Goal: Navigation & Orientation: Find specific page/section

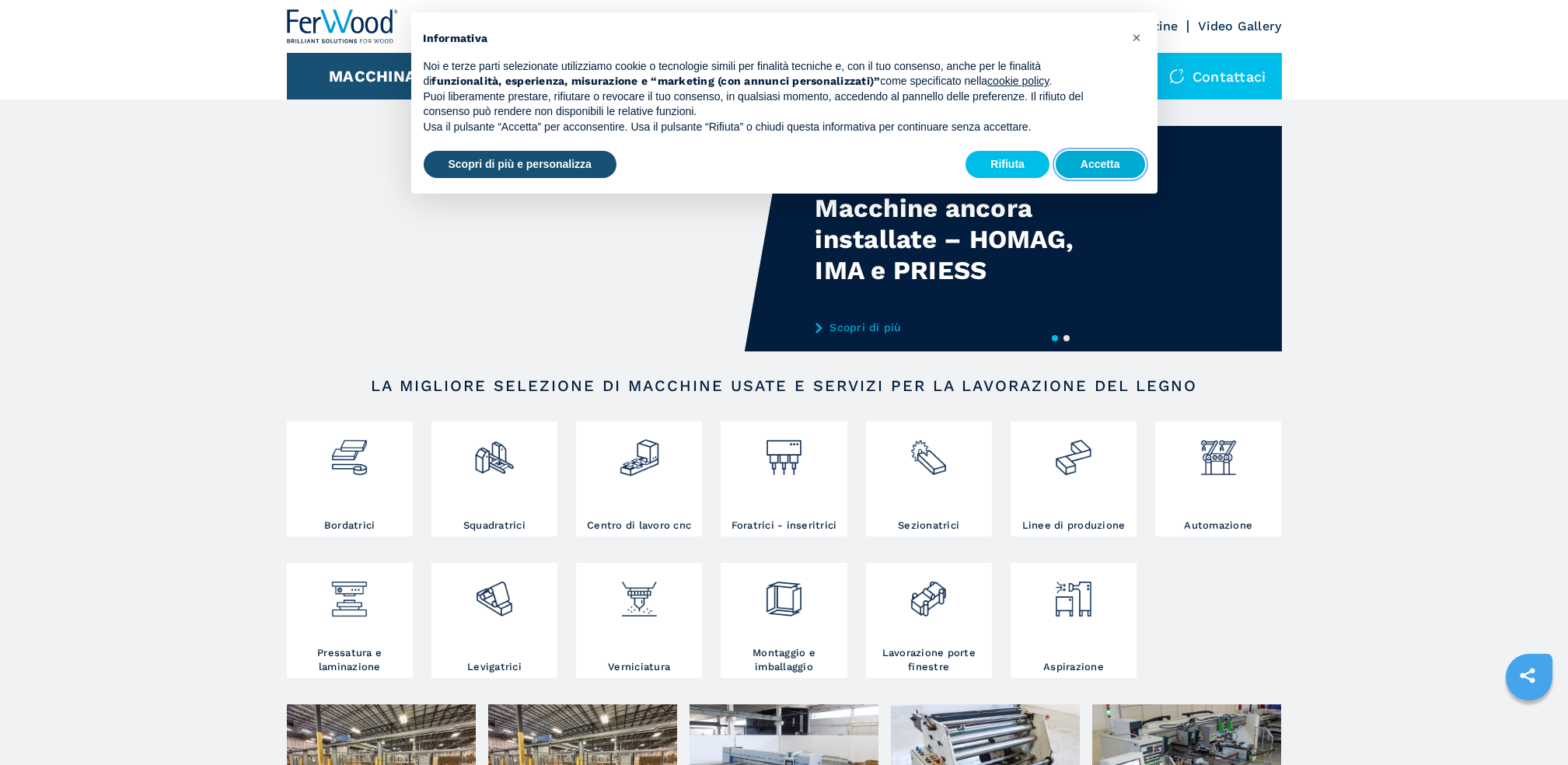
click at [1090, 174] on button "Accetta" at bounding box center [1100, 164] width 90 height 28
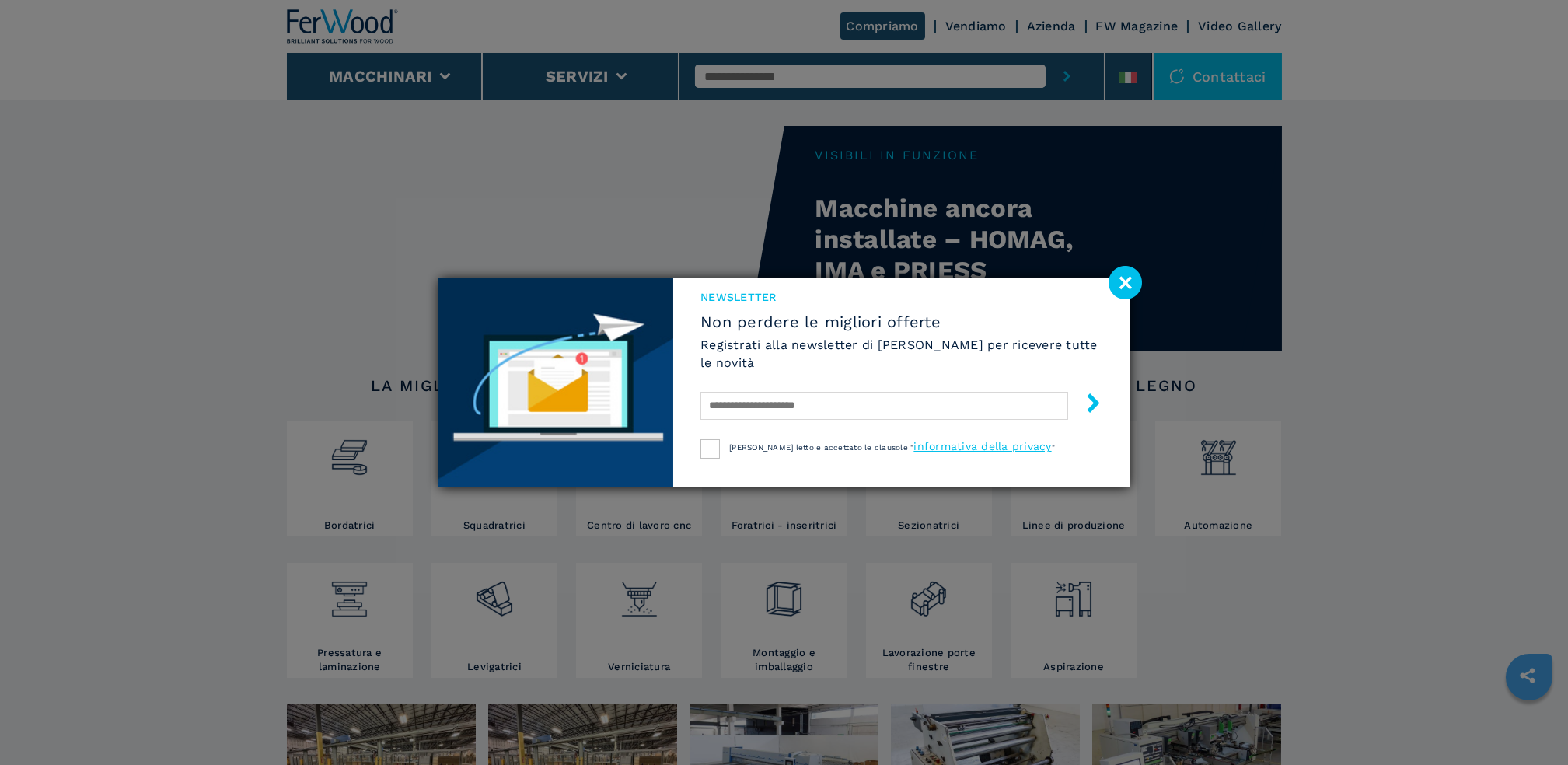
click at [1124, 283] on image at bounding box center [1125, 283] width 33 height 33
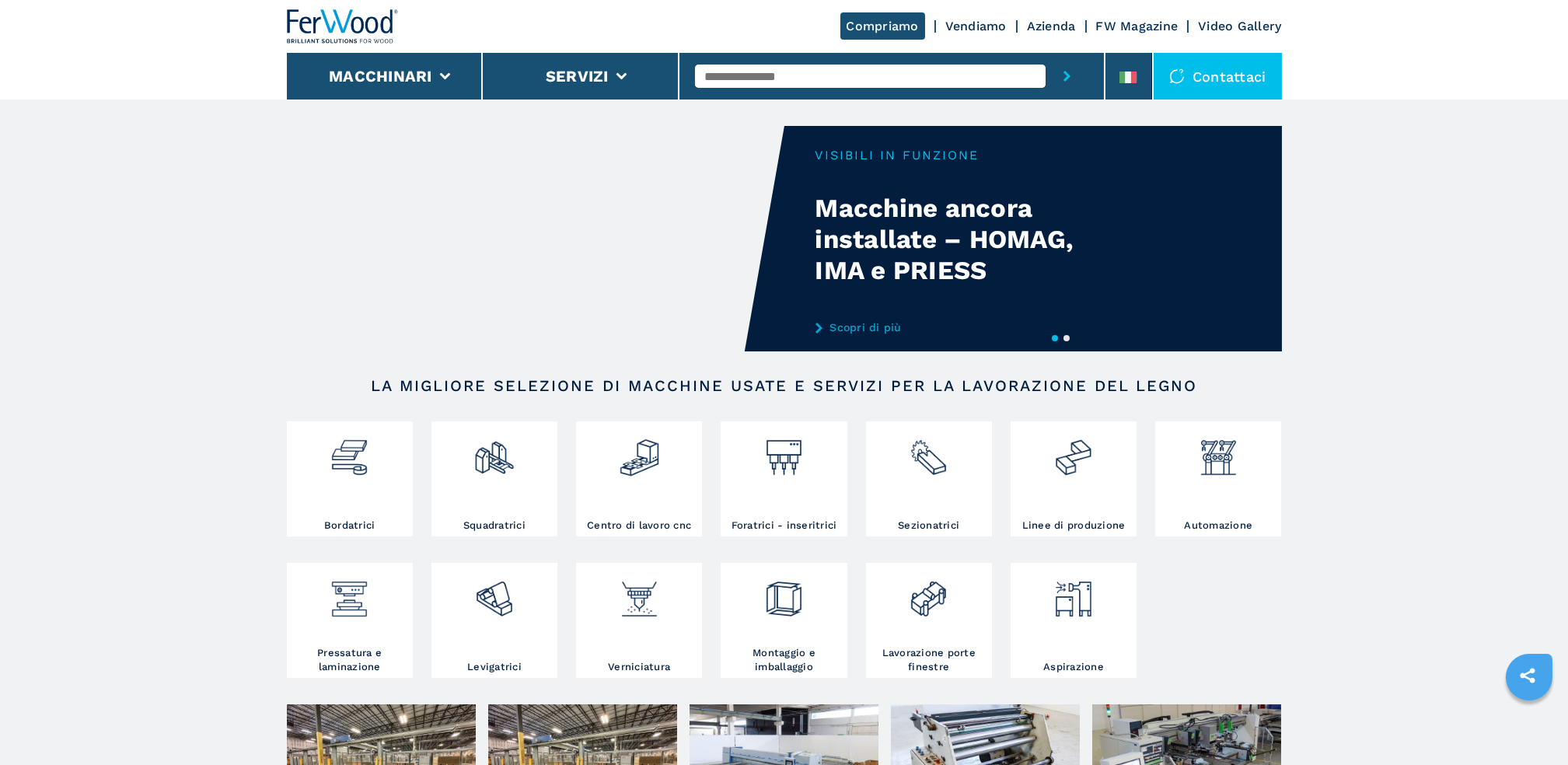
click at [1055, 24] on link "Azienda" at bounding box center [1051, 26] width 49 height 15
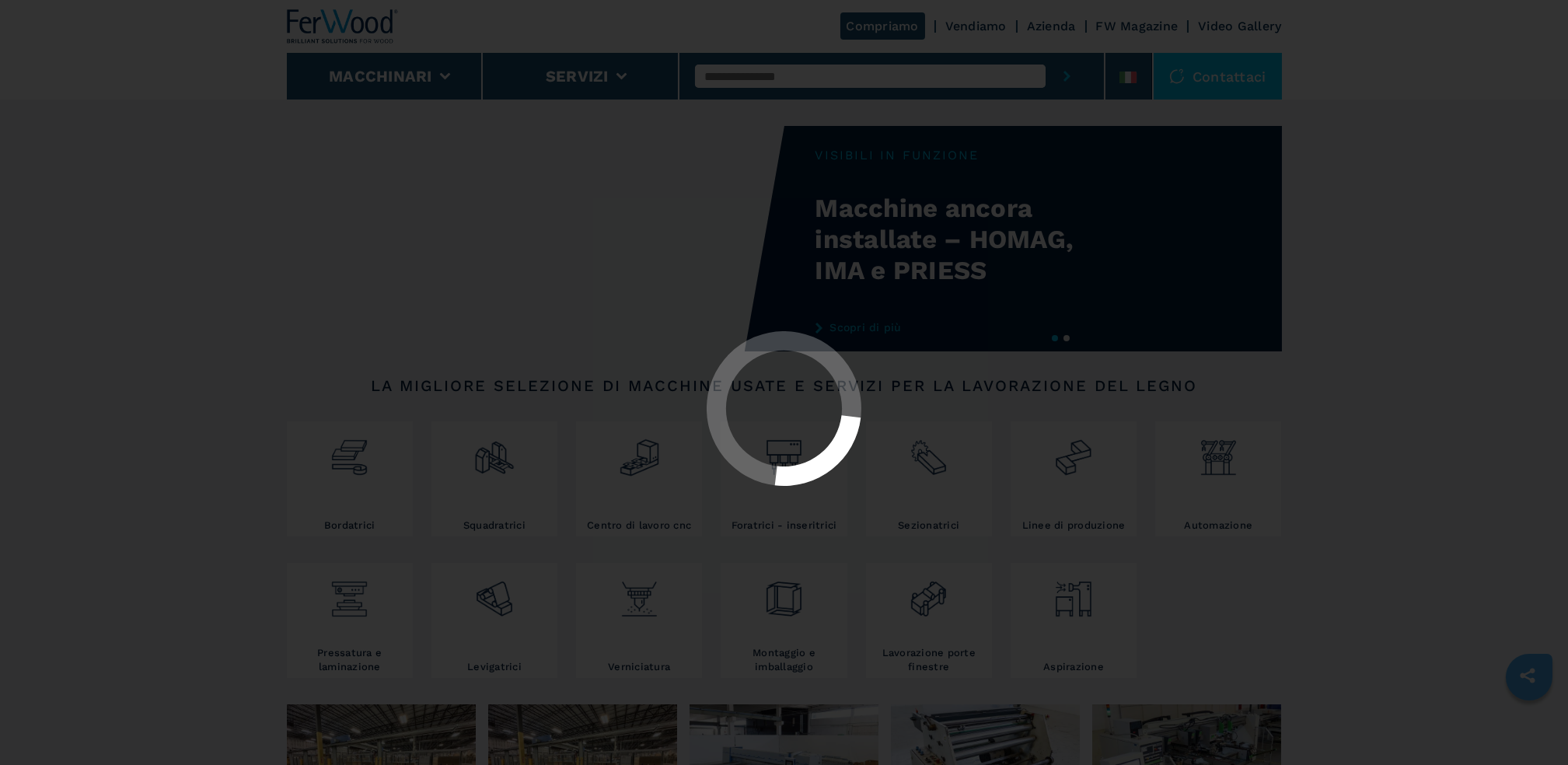
click at [1058, 25] on div at bounding box center [784, 382] width 1568 height 765
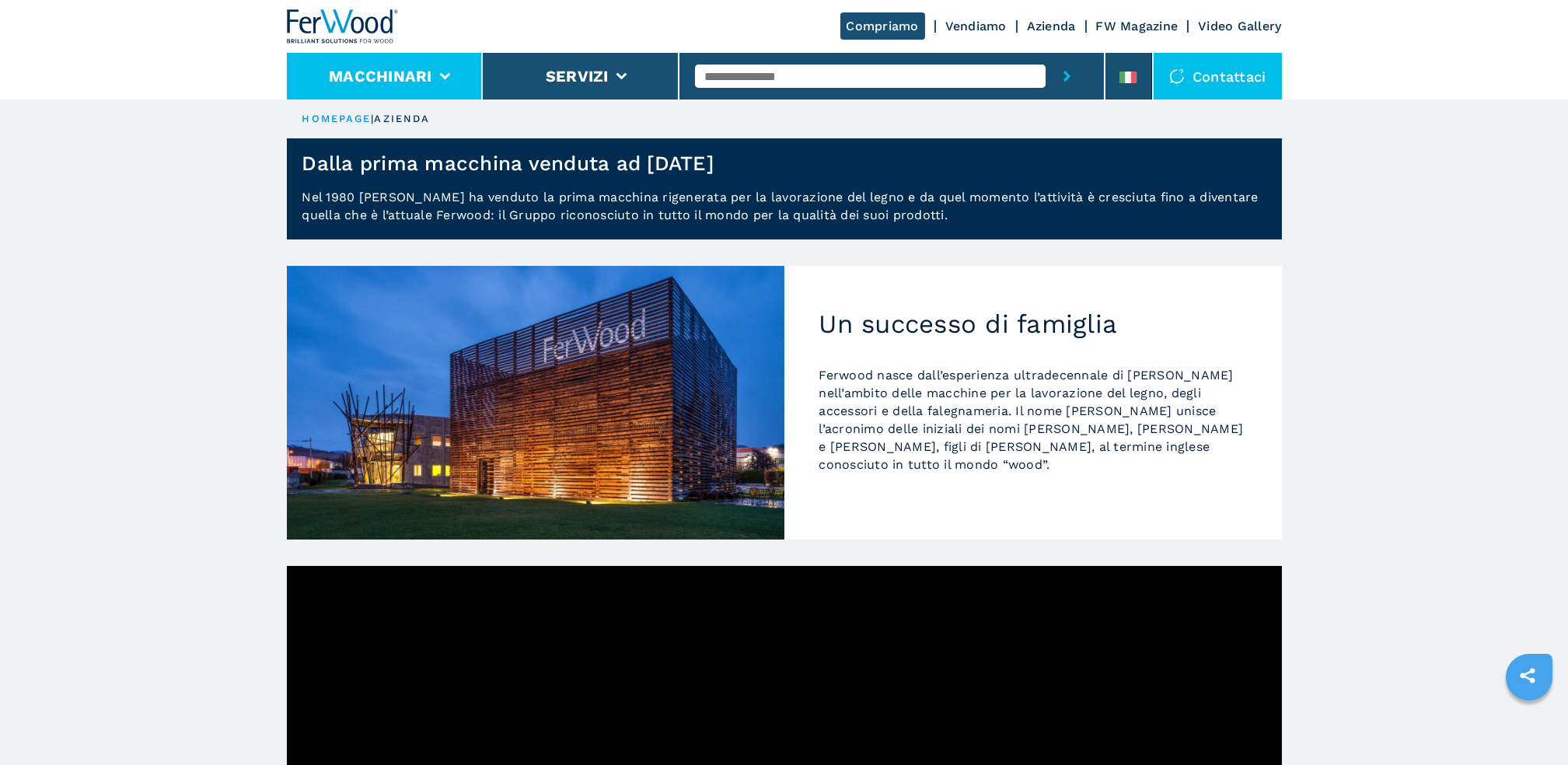
click at [445, 73] on icon at bounding box center [444, 76] width 11 height 7
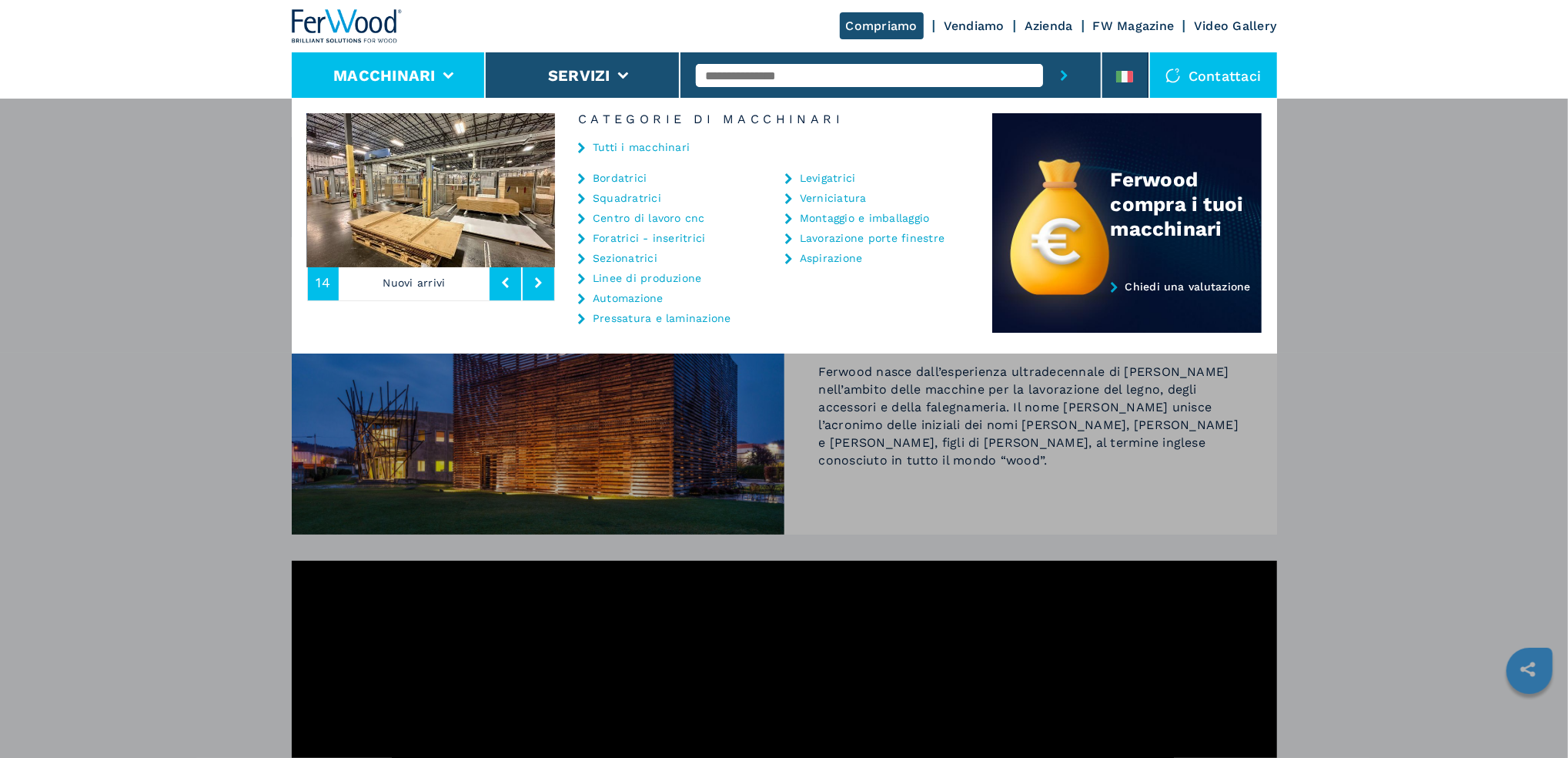
click at [1449, 390] on div "Macchinari Bordatrici Squadratrici Centro di lavoro cnc Foratrici - inseritrici…" at bounding box center [784, 477] width 1568 height 758
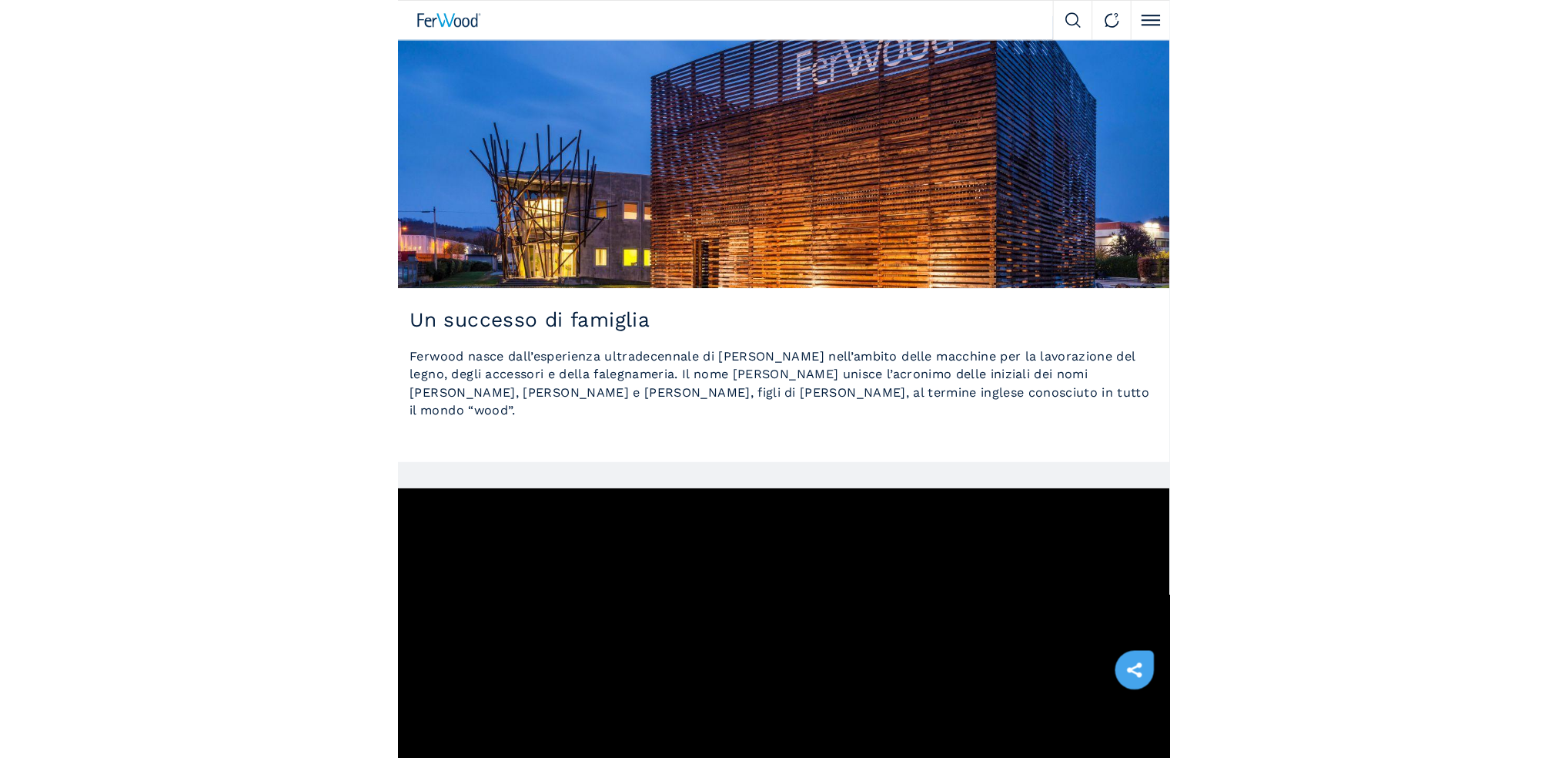
scroll to position [205, 0]
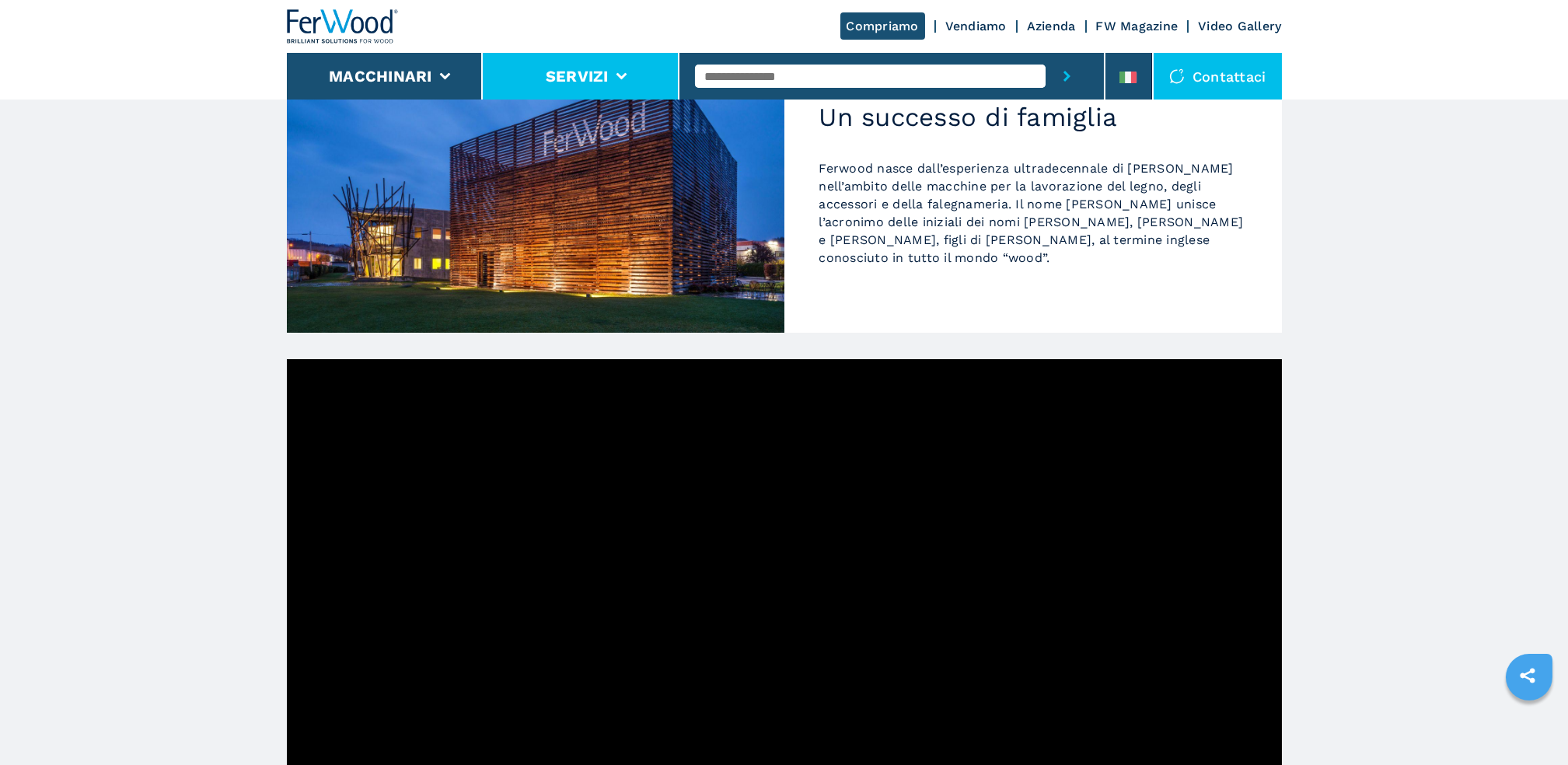
click at [612, 78] on li "Servizi" at bounding box center [581, 76] width 197 height 47
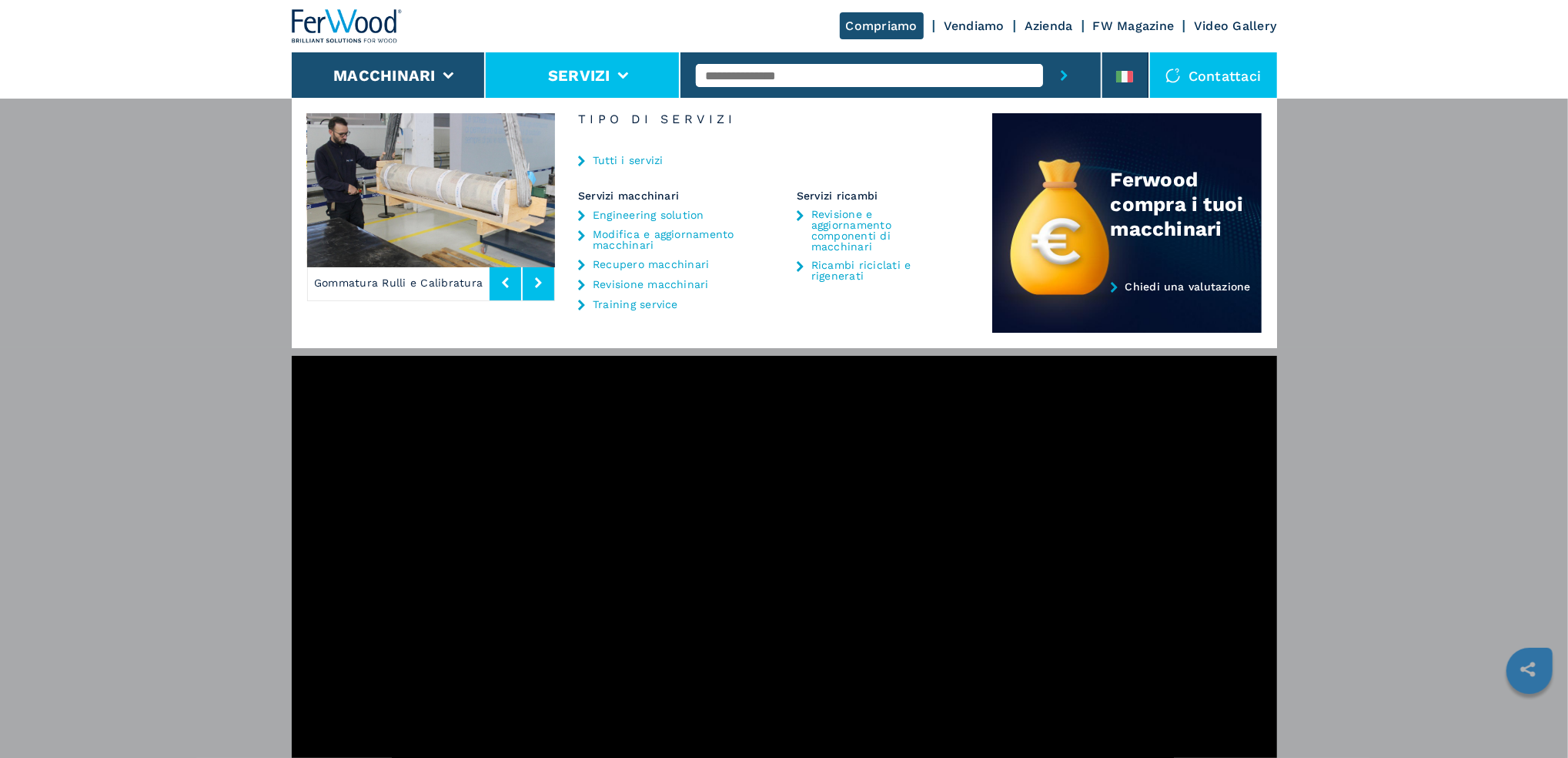
click at [601, 161] on link "Tutti i servizi" at bounding box center [628, 160] width 71 height 11
